Goal: Find specific page/section: Find specific page/section

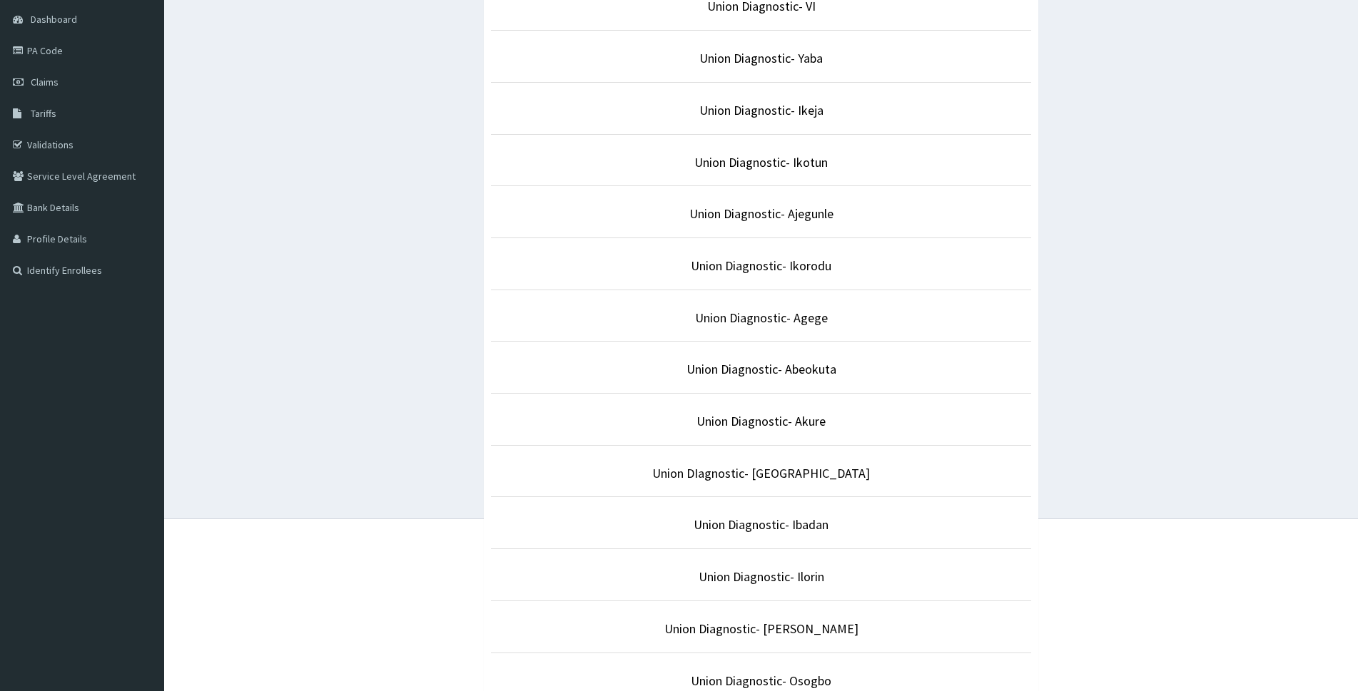
scroll to position [214, 0]
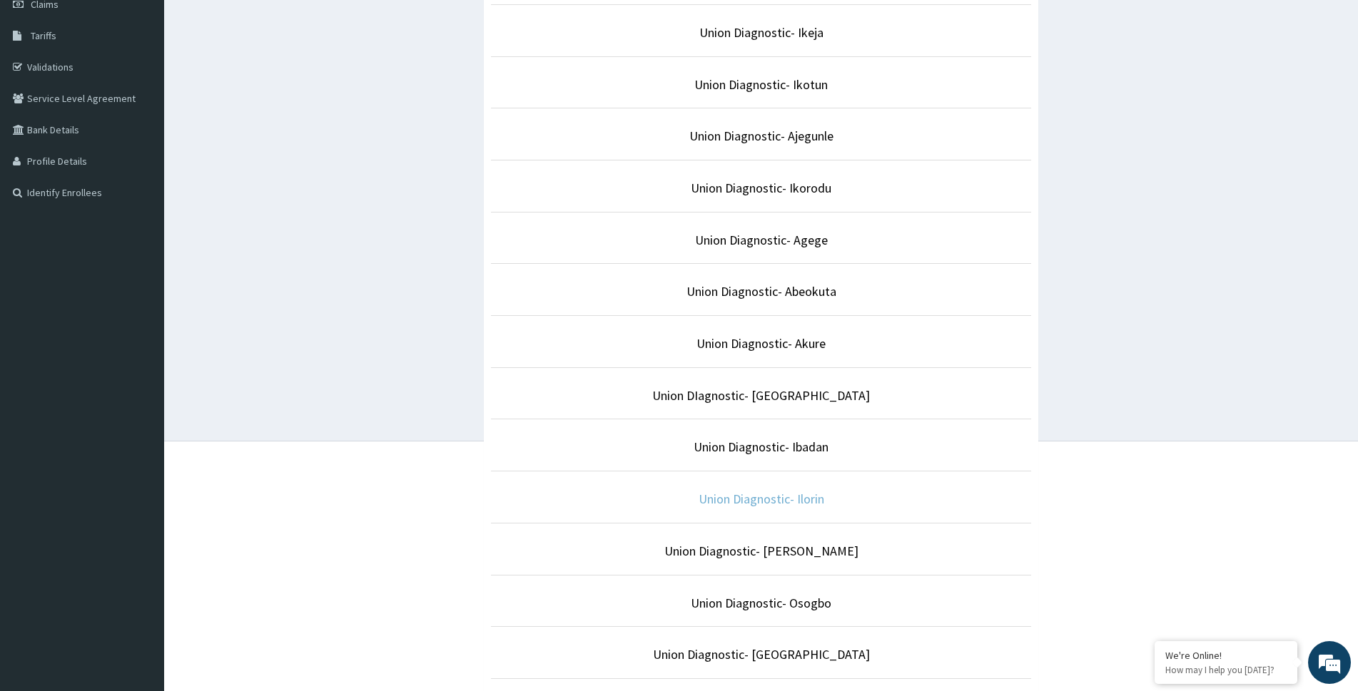
click at [810, 497] on link "Union Diagnostic- Ilorin" at bounding box center [761, 499] width 126 height 16
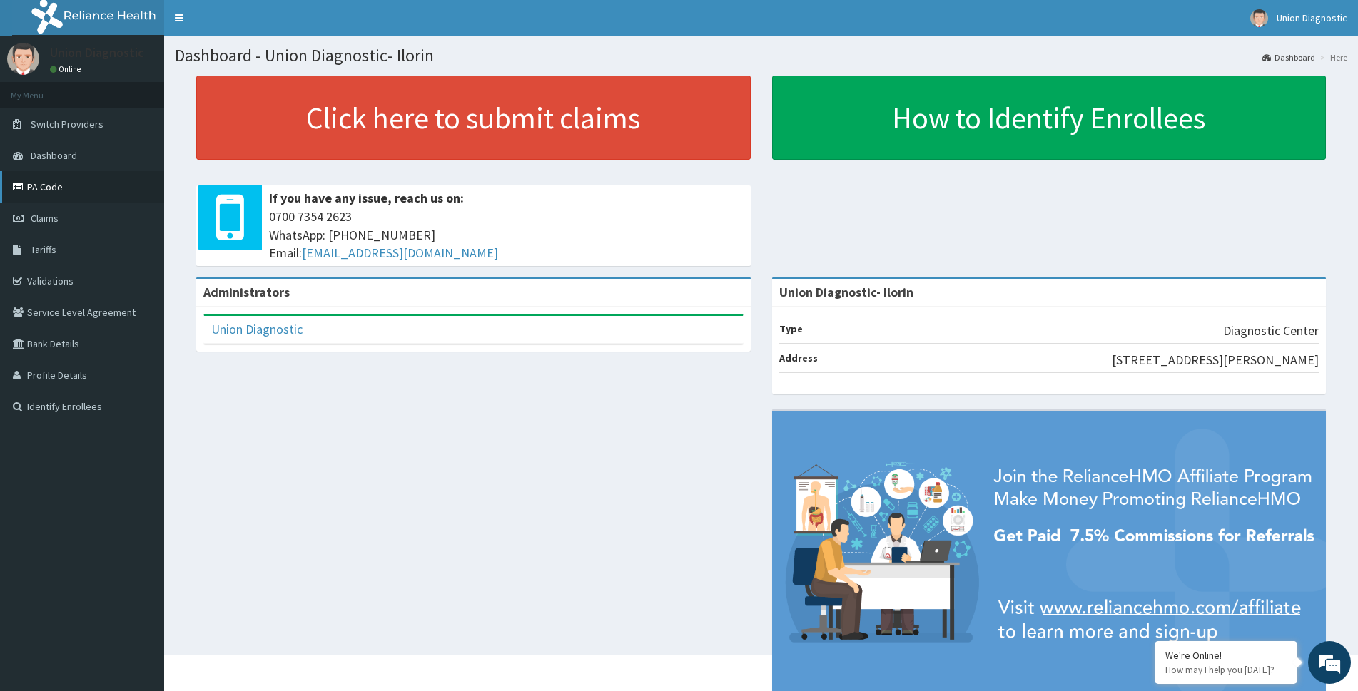
click at [58, 180] on link "PA Code" at bounding box center [82, 186] width 164 height 31
